Goal: Browse casually

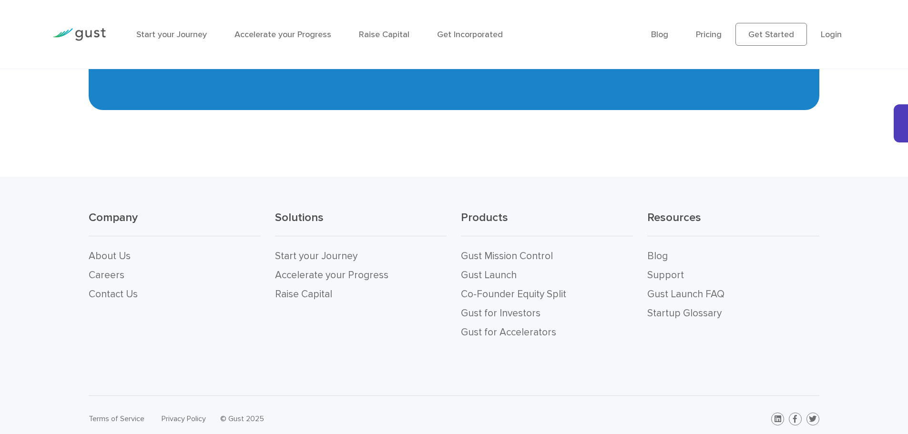
drag, startPoint x: 398, startPoint y: 388, endPoint x: 321, endPoint y: 392, distance: 77.3
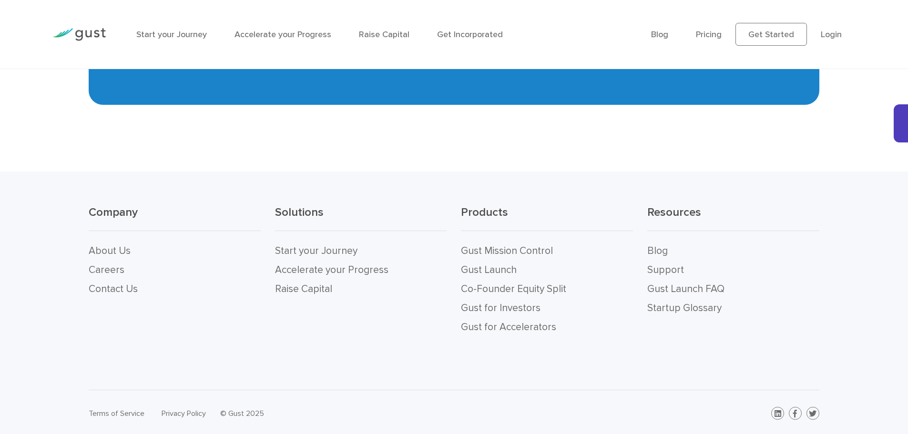
drag, startPoint x: 321, startPoint y: 392, endPoint x: 297, endPoint y: 405, distance: 26.9
click at [299, 407] on div "© Gust 2025" at bounding box center [333, 413] width 226 height 13
